Goal: Find contact information: Find contact information

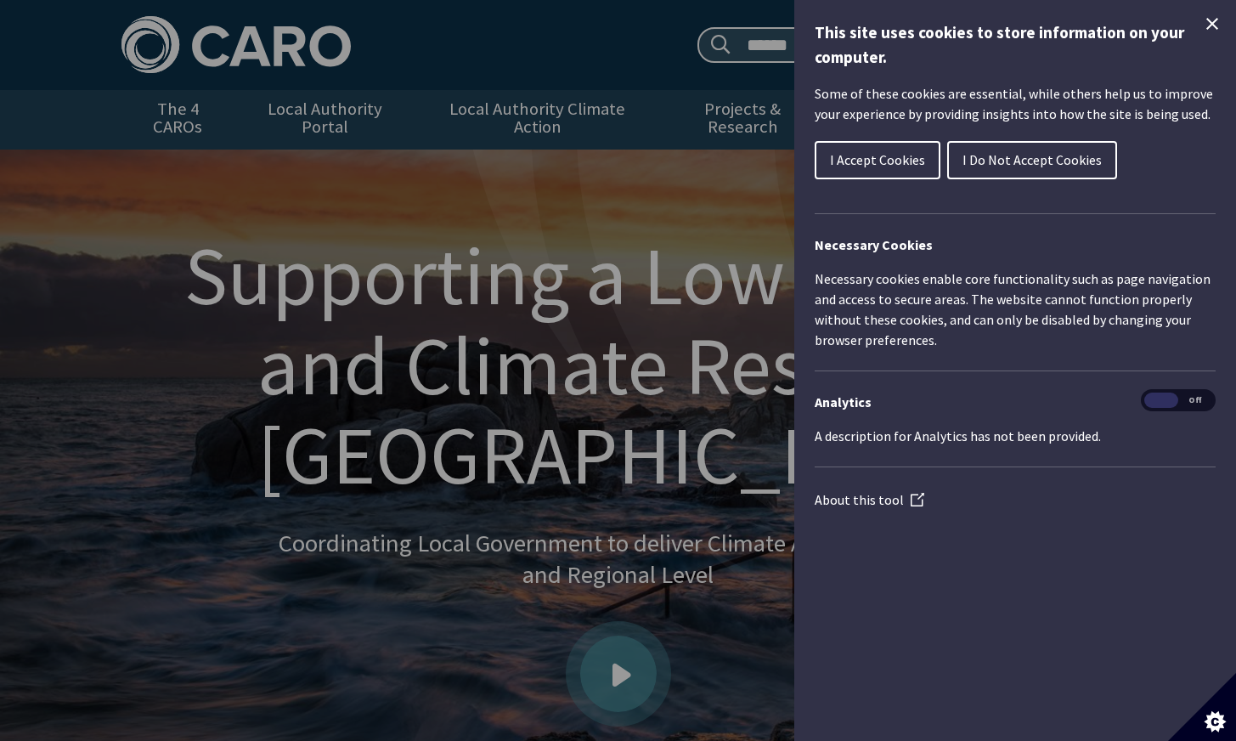
click at [892, 164] on span "I Accept Cookies" at bounding box center [877, 159] width 95 height 17
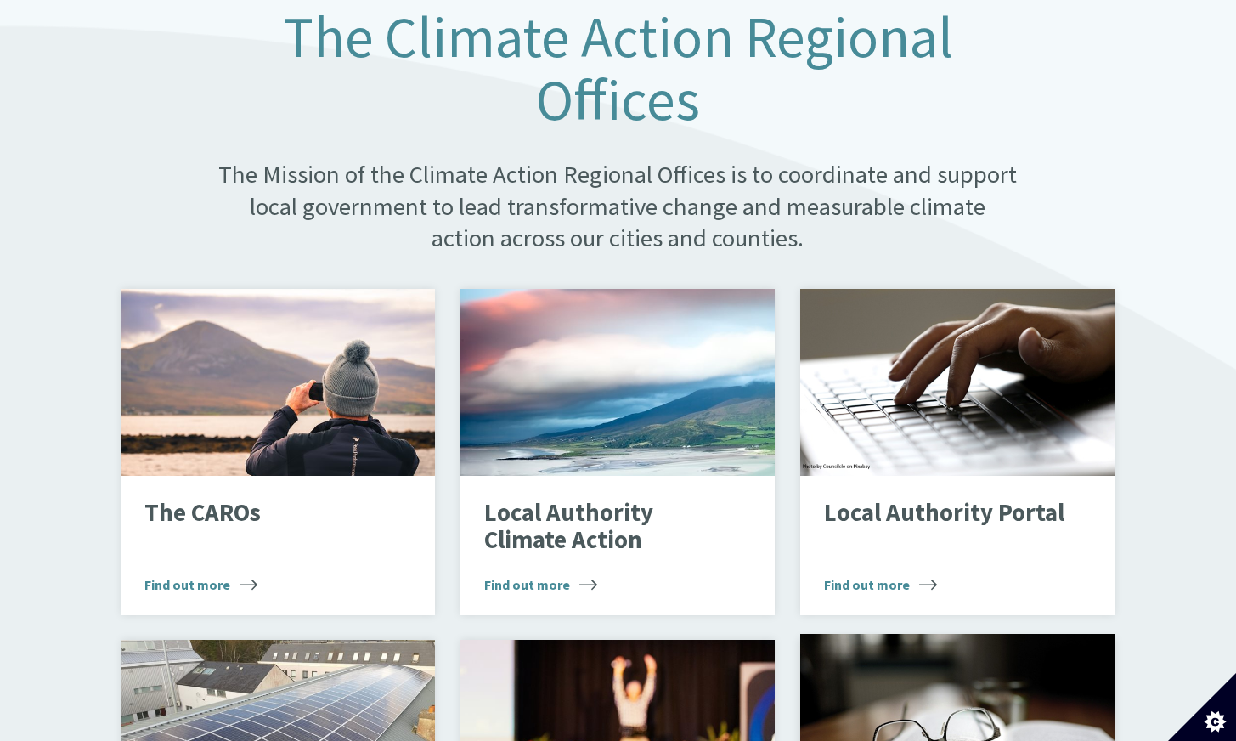
scroll to position [1117, 0]
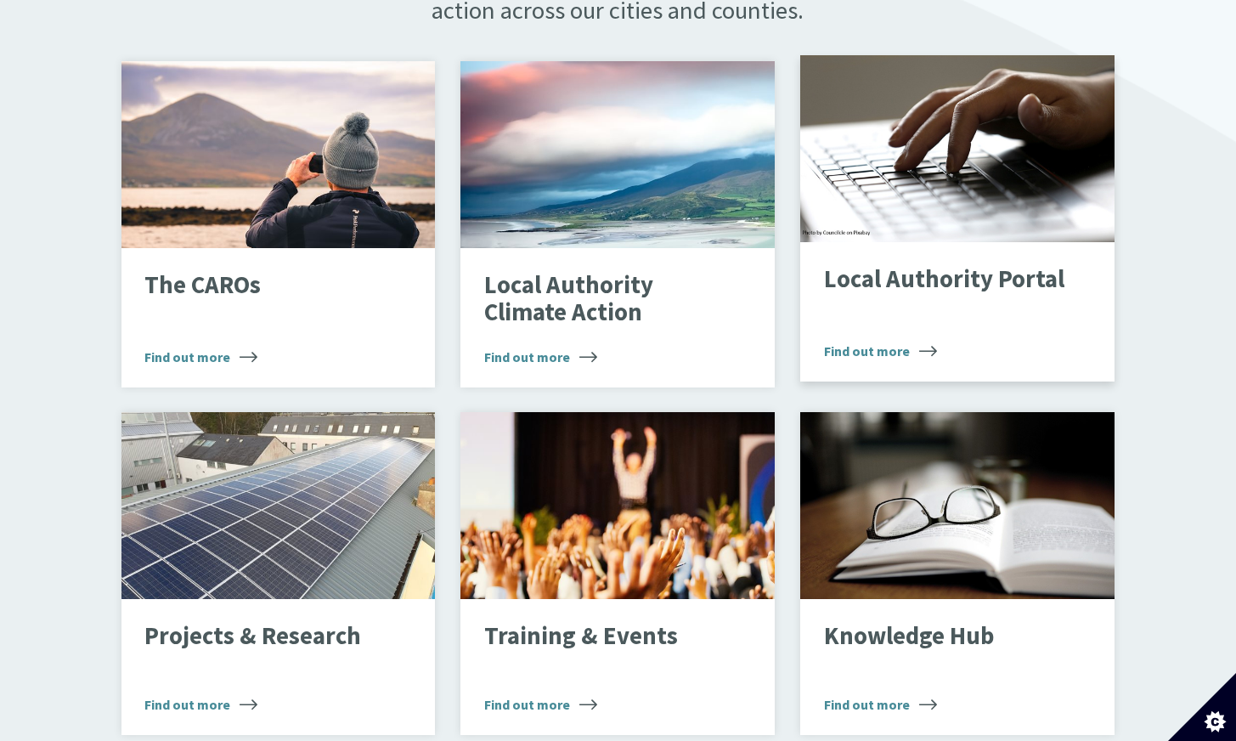
click at [882, 342] on span "Find out more" at bounding box center [880, 351] width 113 height 20
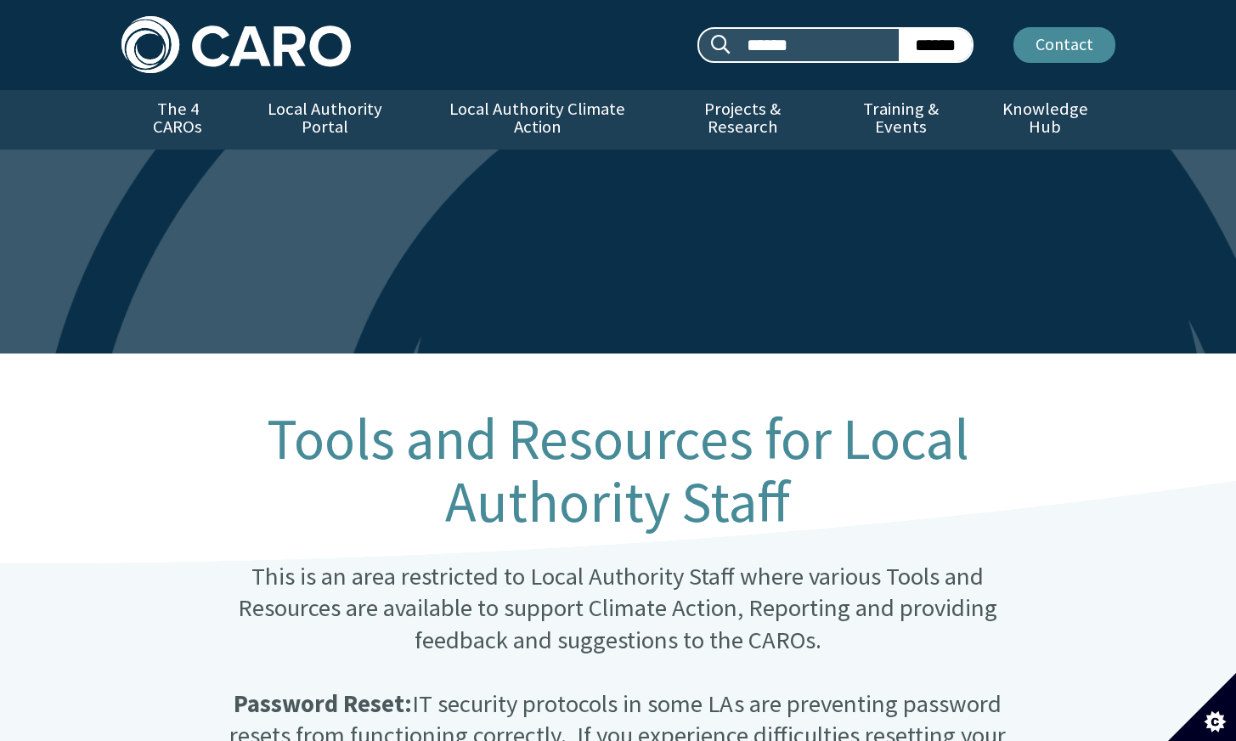
click at [1076, 54] on link "Contact" at bounding box center [1065, 45] width 102 height 36
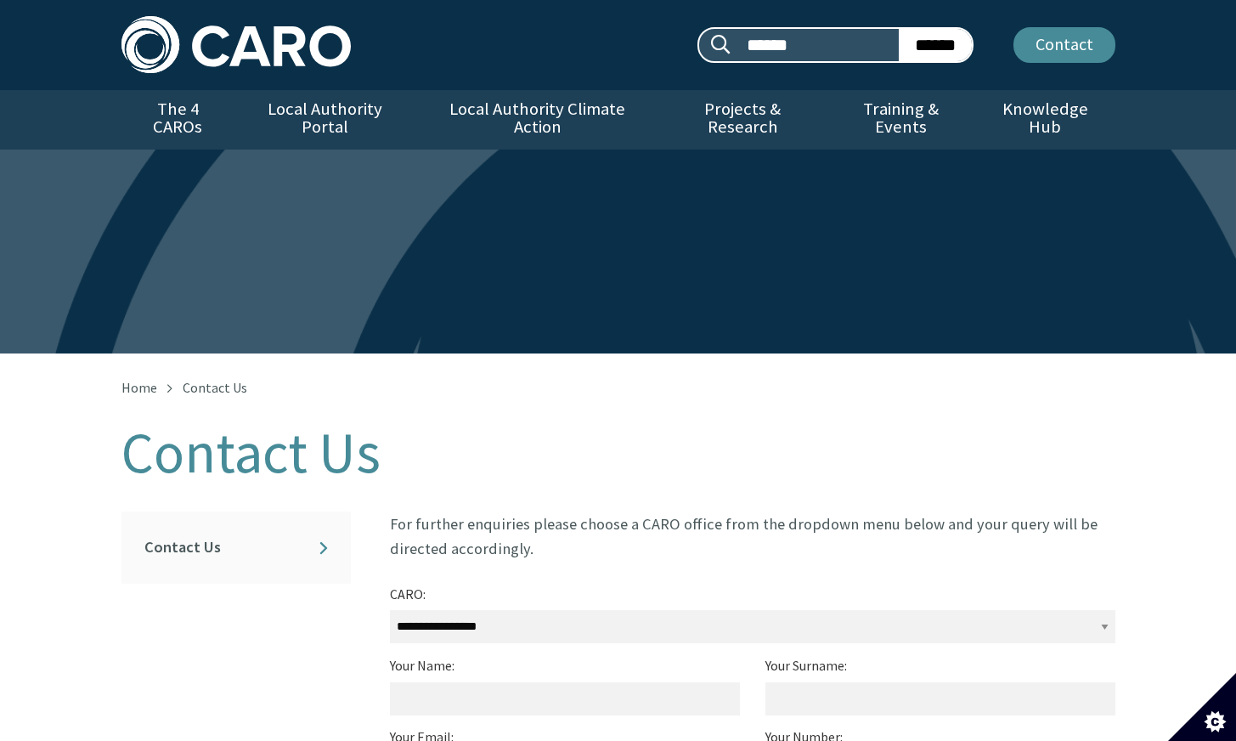
click at [1064, 48] on link "Contact" at bounding box center [1065, 45] width 102 height 36
